Goal: Task Accomplishment & Management: Manage account settings

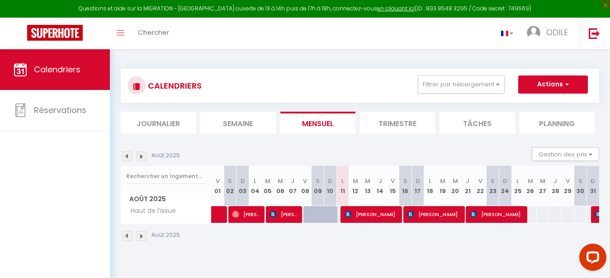
click at [127, 236] on img at bounding box center [127, 236] width 10 height 10
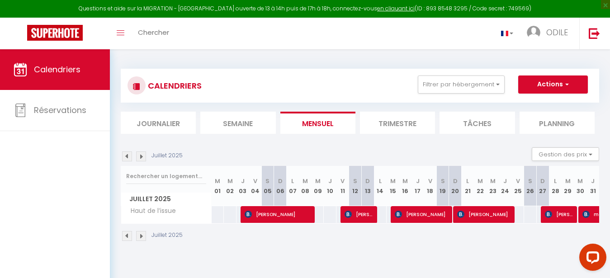
click at [144, 236] on img at bounding box center [141, 236] width 10 height 10
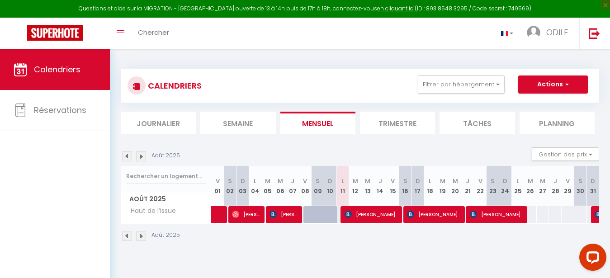
click at [514, 217] on span "[PERSON_NAME]" at bounding box center [497, 214] width 55 height 17
select select "OK"
select select "0"
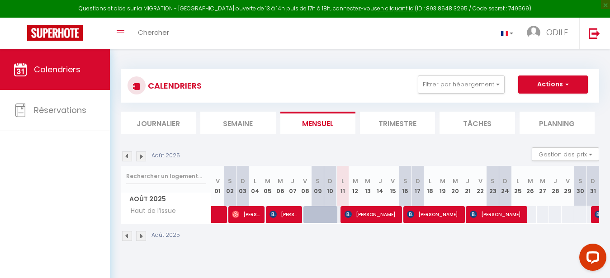
select select "1"
select select
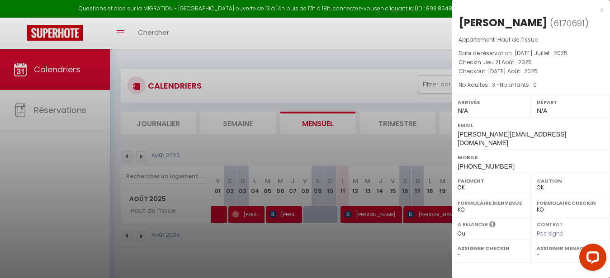
click at [386, 230] on div at bounding box center [305, 139] width 610 height 278
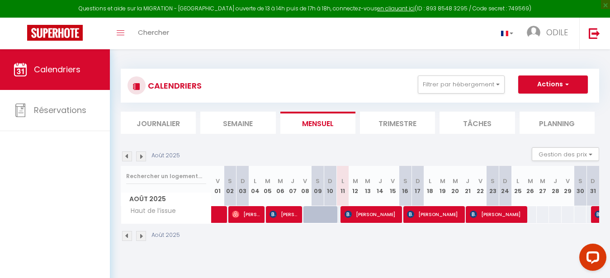
click at [140, 237] on img at bounding box center [141, 236] width 10 height 10
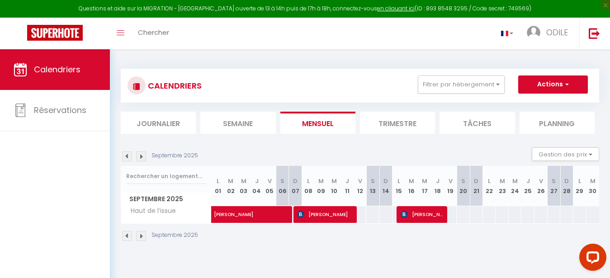
click at [127, 236] on img at bounding box center [127, 236] width 10 height 10
